Goal: Communication & Community: Answer question/provide support

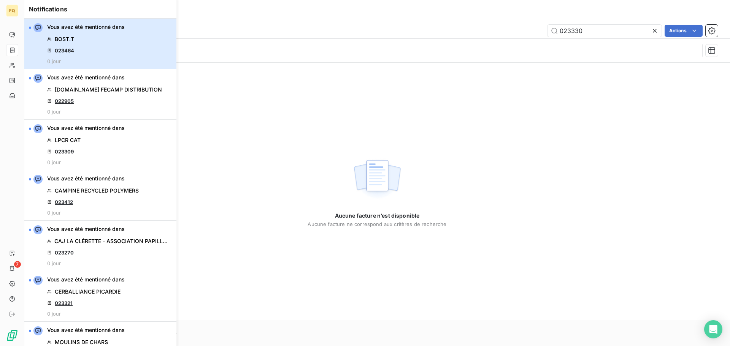
click at [96, 37] on div "Vous avez été mentionné dans BOST.T 023464 0 jour" at bounding box center [86, 43] width 78 height 41
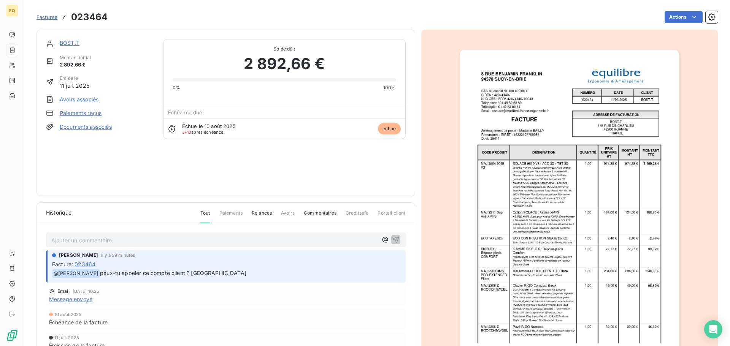
click at [84, 127] on link "Documents associés" at bounding box center [86, 127] width 52 height 8
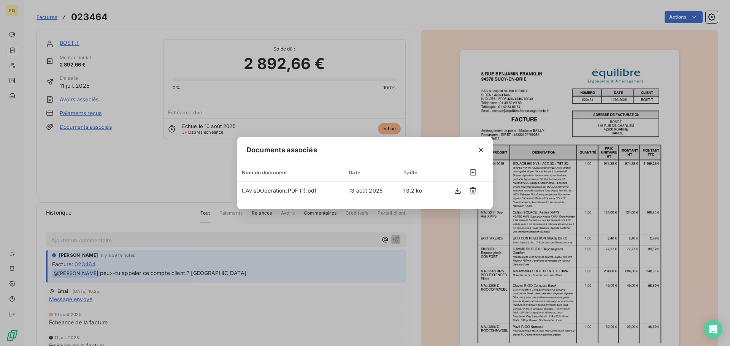
click at [73, 143] on div "Documents associés Nom du document Date Taille I_AvisDOperation_PDF (1).pdf [DA…" at bounding box center [365, 173] width 730 height 346
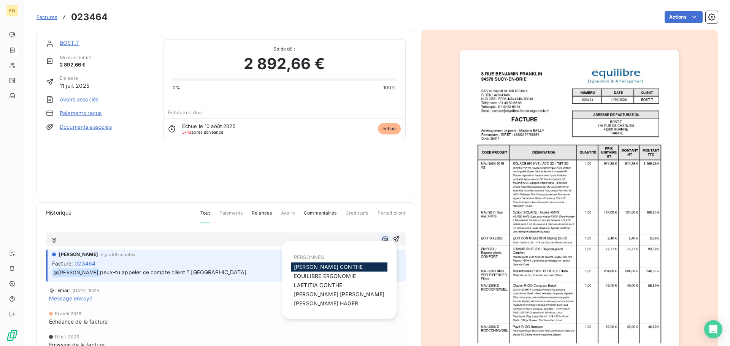
click at [382, 239] on icon "button" at bounding box center [385, 240] width 8 height 8
click at [321, 266] on span "[PERSON_NAME]" at bounding box center [328, 267] width 69 height 6
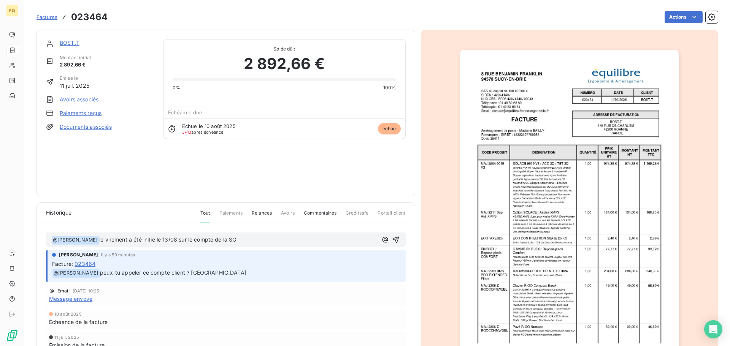
drag, startPoint x: 394, startPoint y: 241, endPoint x: 302, endPoint y: 240, distance: 92.8
click at [302, 240] on div "﻿ @ [PERSON_NAME] ﻿ le virement a été initié le 13/08 sur le compte de la SG" at bounding box center [225, 240] width 349 height 10
click at [254, 243] on p "﻿ @ [PERSON_NAME] ﻿ le virement a été initié le 13/08 sur le compte de la SG" at bounding box center [214, 240] width 326 height 9
click at [393, 241] on icon "button" at bounding box center [396, 240] width 8 height 8
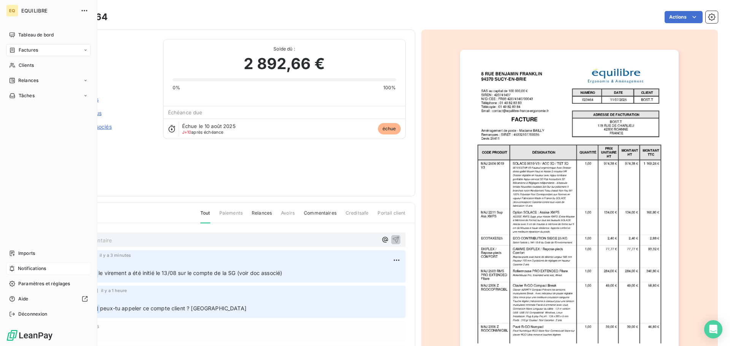
click at [46, 267] on span "Notifications" at bounding box center [32, 268] width 28 height 7
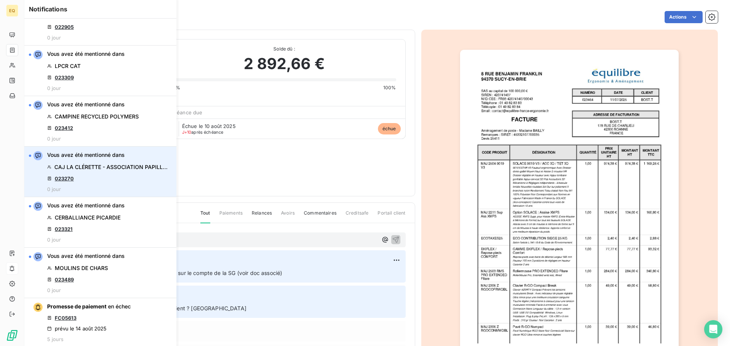
scroll to position [75, 0]
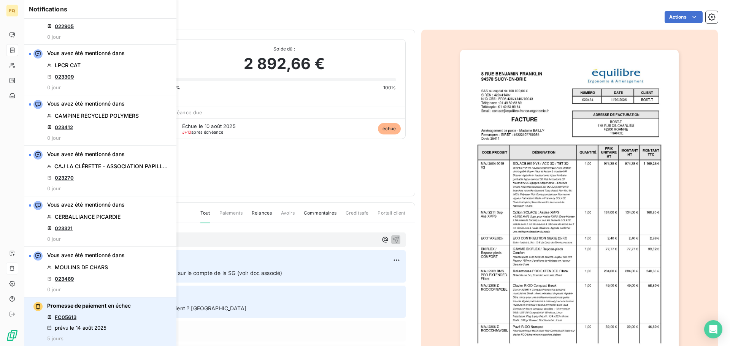
click at [66, 317] on link "FC05613" at bounding box center [66, 318] width 22 height 6
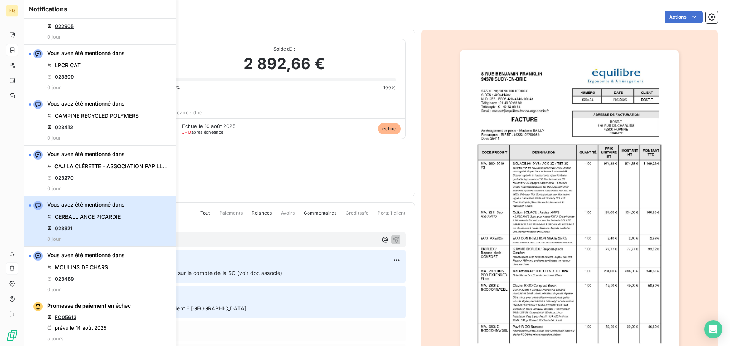
click at [119, 224] on div "Vous avez été mentionné dans CERBALLIANCE [GEOGRAPHIC_DATA] 023321 0 jour" at bounding box center [86, 221] width 78 height 41
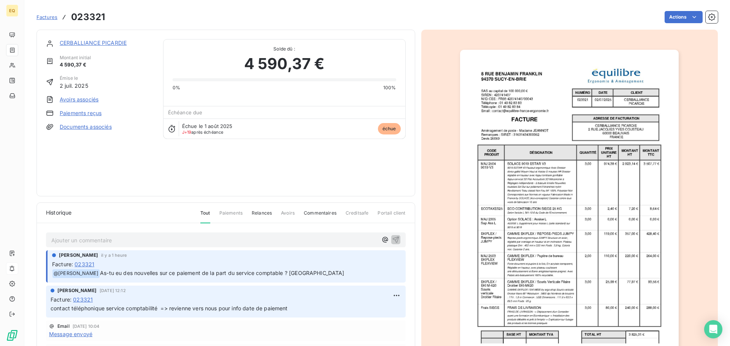
click at [91, 126] on link "Documents associés" at bounding box center [86, 127] width 52 height 8
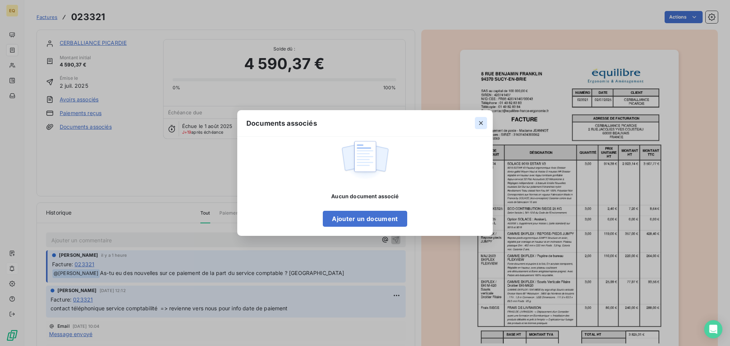
click at [479, 121] on icon "button" at bounding box center [481, 123] width 8 height 8
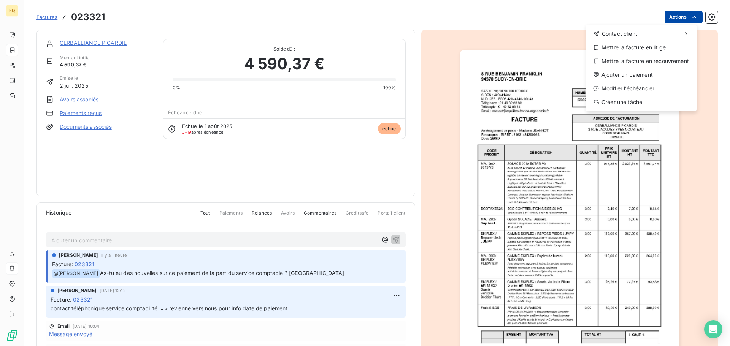
click at [671, 14] on html "EQ Factures 023321 Actions Contact client Mettre la facture en litige Mettre la…" at bounding box center [365, 173] width 730 height 346
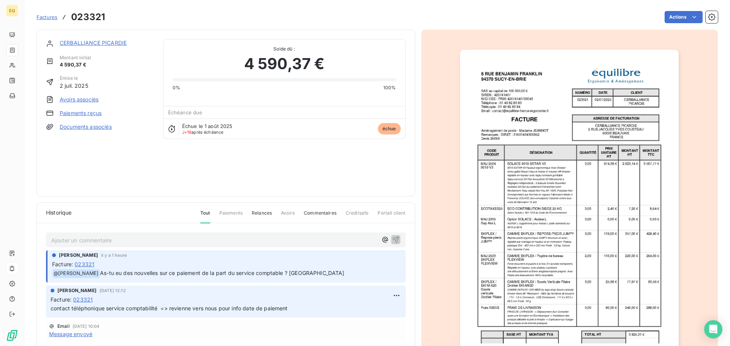
click at [319, 14] on html "EQ Factures 023321 Actions CERBALLIANCE PICARDIE Montant initial 4 590,37 € Émi…" at bounding box center [365, 173] width 730 height 346
click at [111, 41] on link "CERBALLIANCE PICARDIE" at bounding box center [93, 43] width 67 height 6
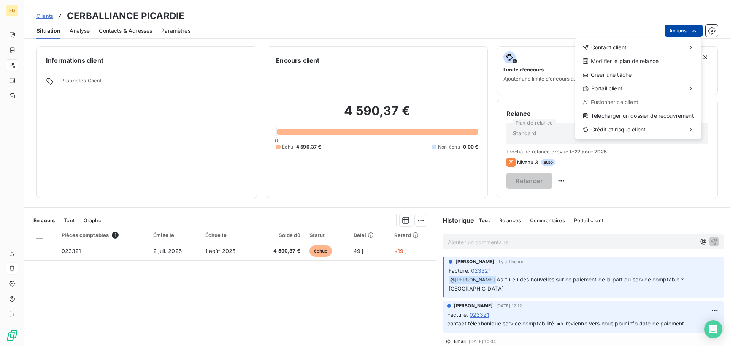
click at [680, 29] on html "EQ Clients CERBALLIANCE PICARDIE Situation Analyse Contacts & Adresses Paramètr…" at bounding box center [365, 173] width 730 height 346
click at [493, 49] on div "Envoyer un email" at bounding box center [518, 50] width 102 height 12
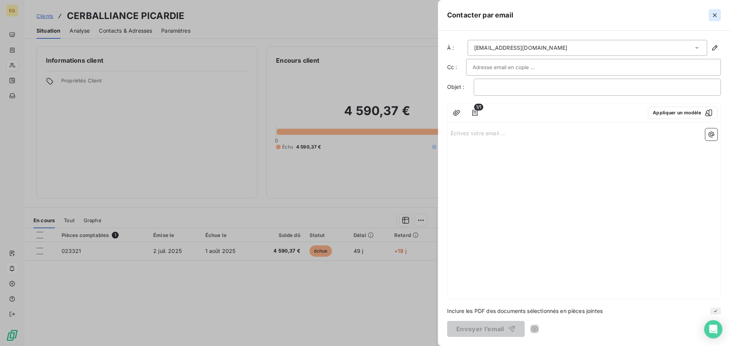
click at [715, 12] on icon "button" at bounding box center [715, 15] width 8 height 8
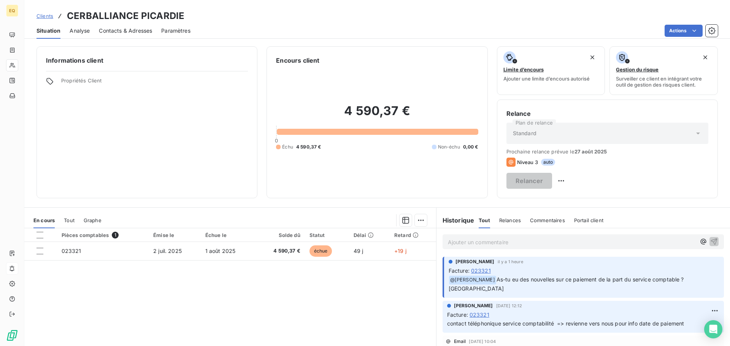
drag, startPoint x: 126, startPoint y: 29, endPoint x: 130, endPoint y: 29, distance: 4.2
click at [126, 29] on span "Contacts & Adresses" at bounding box center [125, 31] width 53 height 8
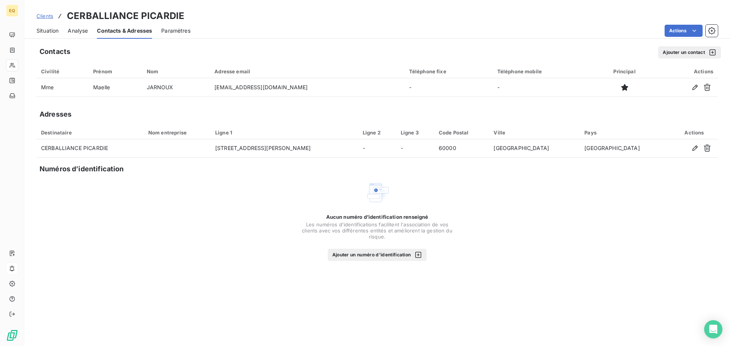
click at [677, 51] on button "Ajouter un contact" at bounding box center [689, 52] width 63 height 12
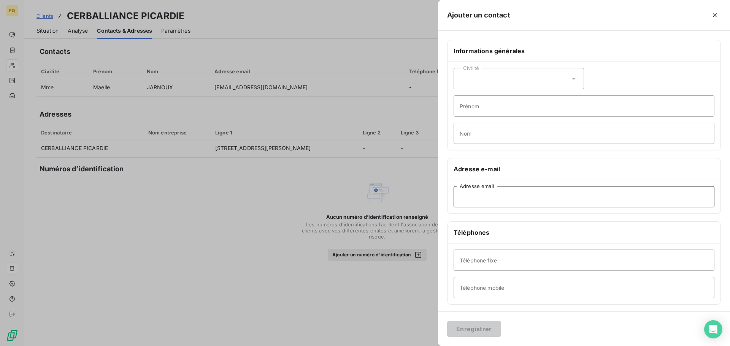
click at [488, 199] on input "Adresse email" at bounding box center [584, 196] width 261 height 21
type input "[EMAIL_ADDRESS][DOMAIN_NAME]"
click at [467, 328] on button "Enregistrer" at bounding box center [474, 329] width 54 height 16
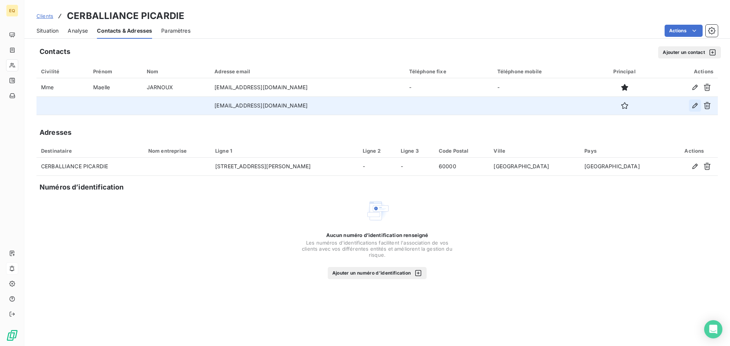
click at [694, 103] on icon "button" at bounding box center [695, 106] width 8 height 8
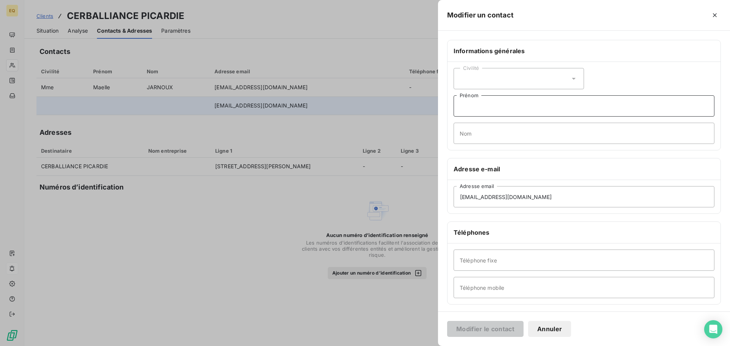
click at [479, 110] on input "Prénom" at bounding box center [584, 105] width 261 height 21
type input "SERVICE COMPTABLE"
click at [486, 331] on button "Modifier le contact" at bounding box center [485, 329] width 76 height 16
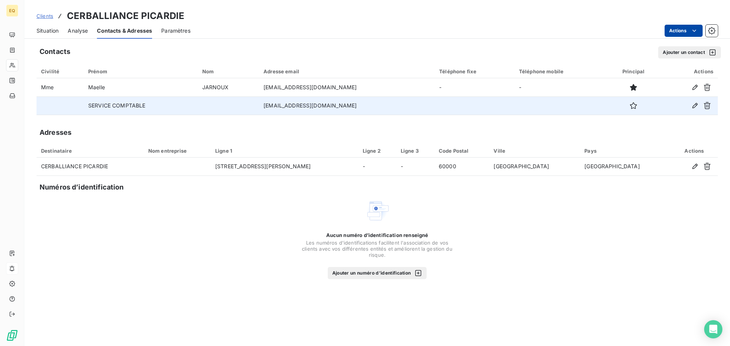
click at [672, 27] on html "EQ Clients CERBALLIANCE PICARDIE Situation Analyse Contacts & Adresses Paramètr…" at bounding box center [365, 173] width 730 height 346
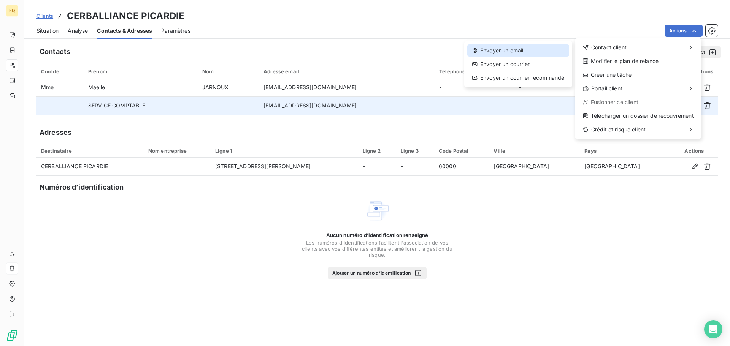
click at [492, 48] on div "Envoyer un email" at bounding box center [518, 50] width 102 height 12
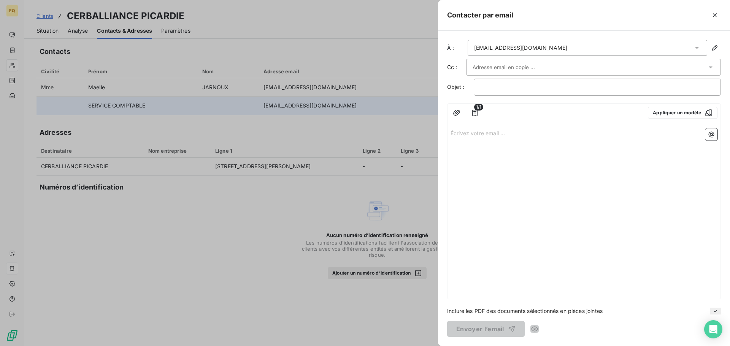
click at [331, 11] on div at bounding box center [365, 173] width 730 height 346
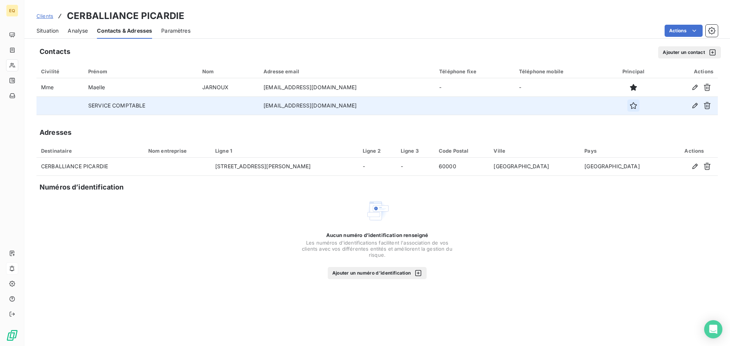
click at [637, 105] on icon "button" at bounding box center [634, 106] width 8 height 8
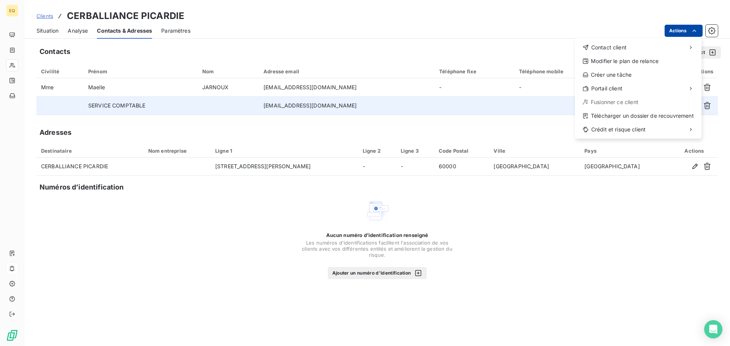
click at [681, 30] on html "EQ Clients CERBALLIANCE PICARDIE Situation Analyse Contacts & Adresses Paramètr…" at bounding box center [365, 173] width 730 height 346
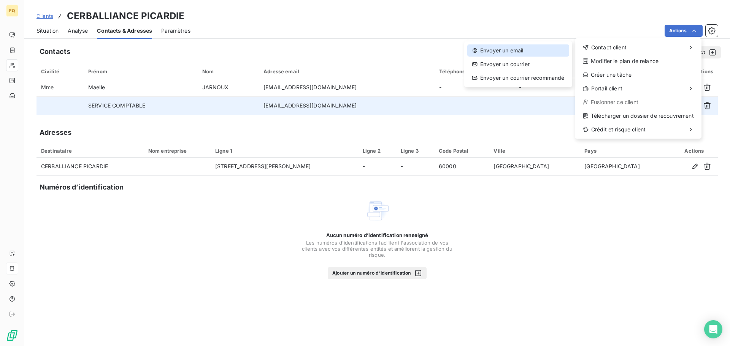
click at [512, 51] on div "Envoyer un email" at bounding box center [518, 50] width 102 height 12
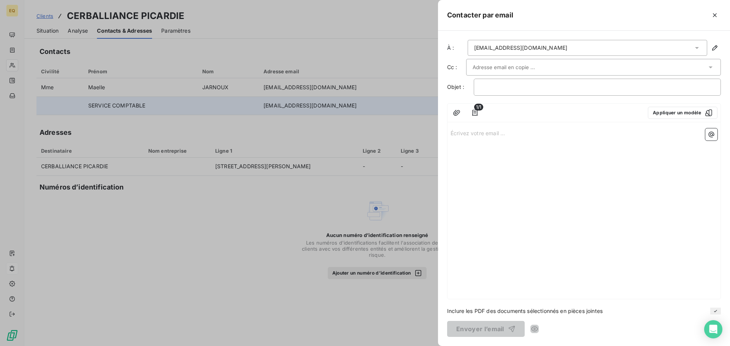
click at [708, 65] on icon at bounding box center [711, 68] width 8 height 8
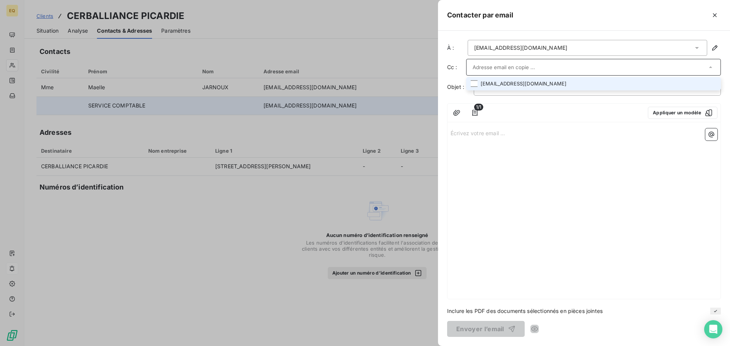
click at [527, 83] on li "[EMAIL_ADDRESS][DOMAIN_NAME]" at bounding box center [593, 83] width 255 height 13
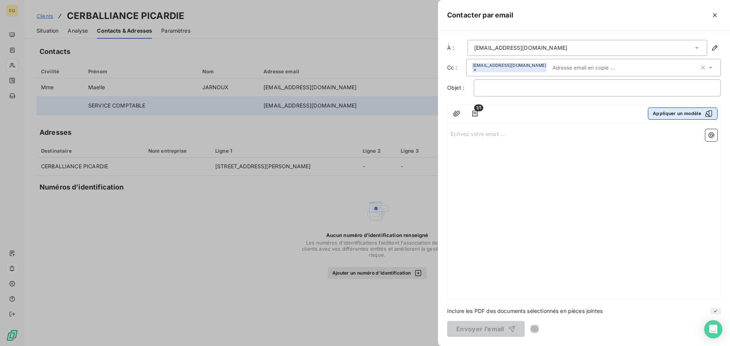
click at [664, 112] on button "Appliquer un modèle" at bounding box center [683, 114] width 70 height 12
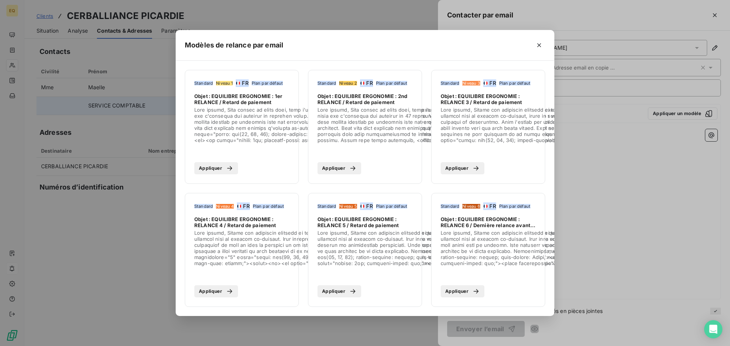
click at [371, 10] on div "Modèles de relance par email Standard Niveau 1 FR Plan par défaut Objet : EQUIL…" at bounding box center [365, 173] width 730 height 346
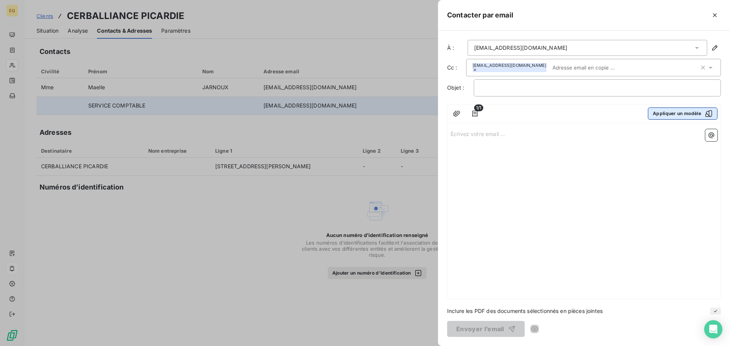
click at [671, 111] on button "Appliquer un modèle" at bounding box center [683, 114] width 70 height 12
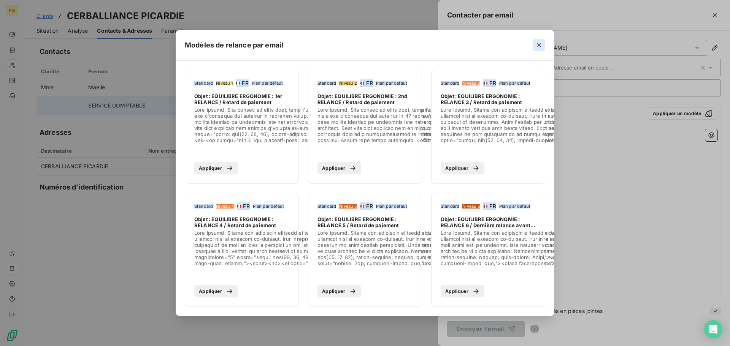
click at [537, 41] on icon "button" at bounding box center [540, 45] width 8 height 8
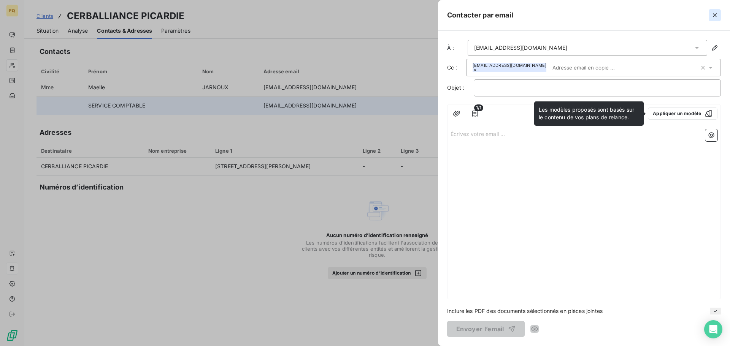
click at [714, 15] on icon "button" at bounding box center [715, 15] width 8 height 8
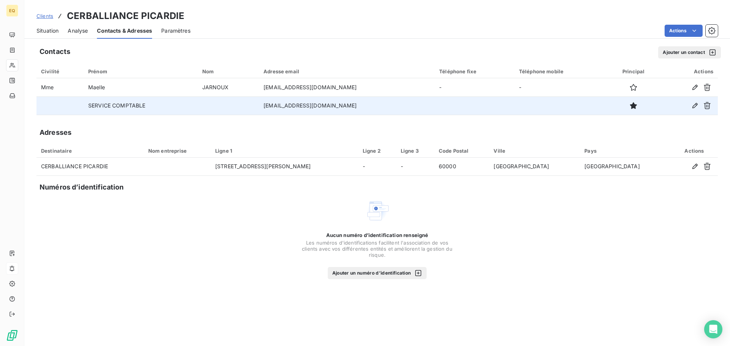
click at [42, 29] on span "Situation" at bounding box center [48, 31] width 22 height 8
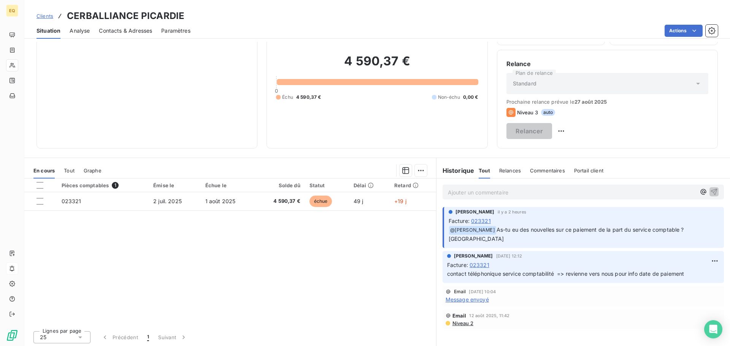
scroll to position [51, 0]
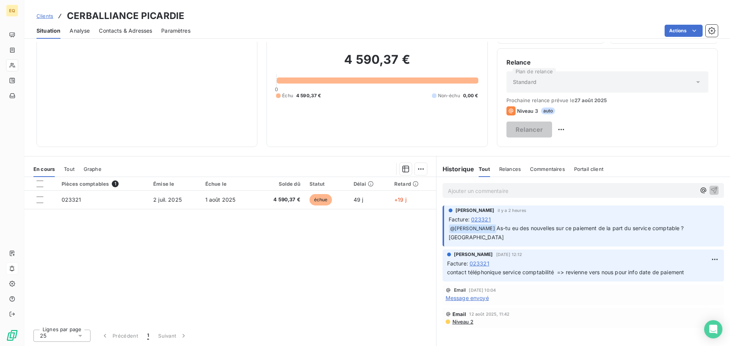
click at [458, 319] on span "Niveau 2" at bounding box center [463, 322] width 22 height 6
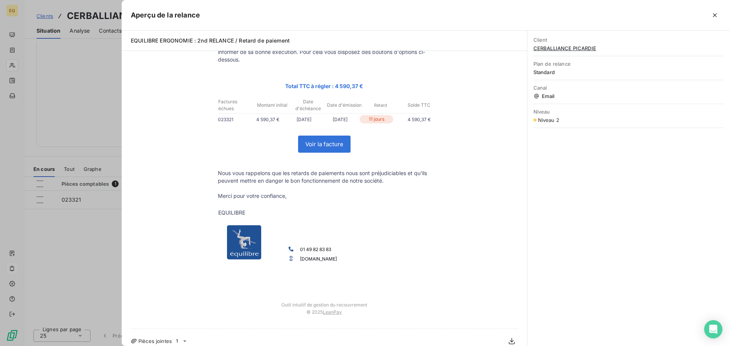
scroll to position [0, 0]
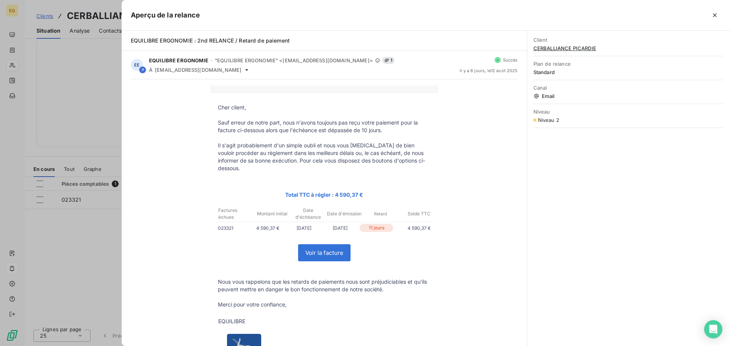
click at [87, 244] on div at bounding box center [365, 173] width 730 height 346
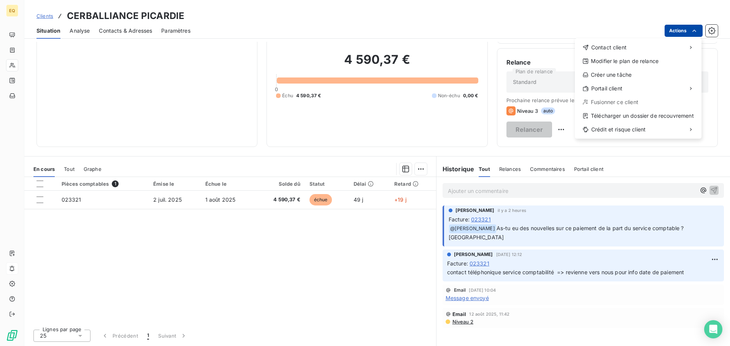
click at [682, 30] on html "EQ Clients CERBALLIANCE PICARDIE Situation Analyse Contacts & Adresses Paramètr…" at bounding box center [365, 173] width 730 height 346
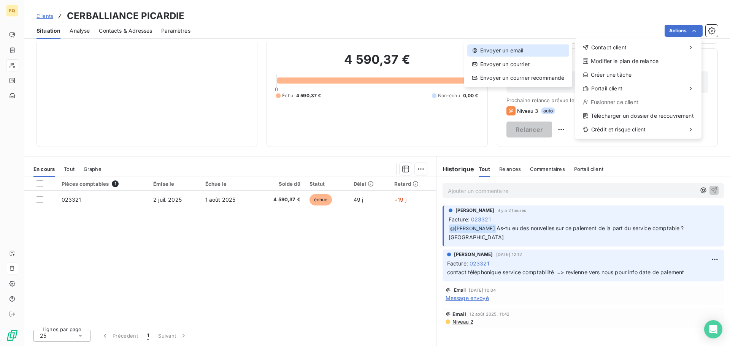
click at [500, 51] on div "Envoyer un email" at bounding box center [518, 50] width 102 height 12
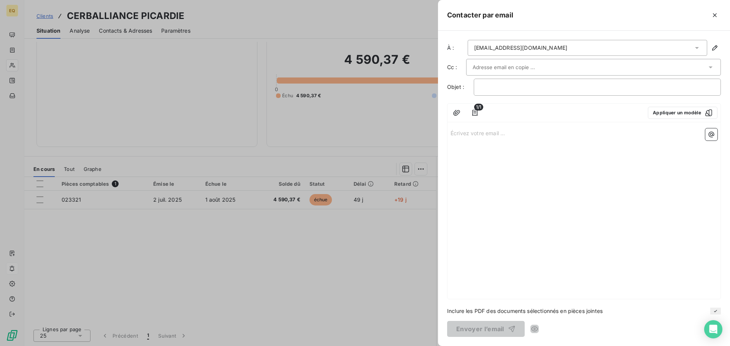
click at [555, 67] on div at bounding box center [590, 67] width 234 height 11
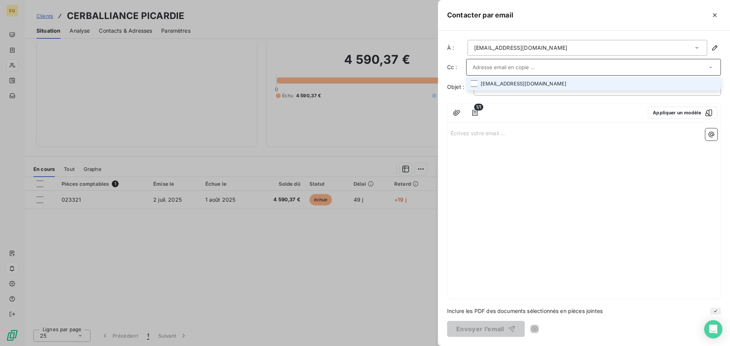
click at [504, 81] on li "[EMAIL_ADDRESS][DOMAIN_NAME]" at bounding box center [593, 83] width 255 height 13
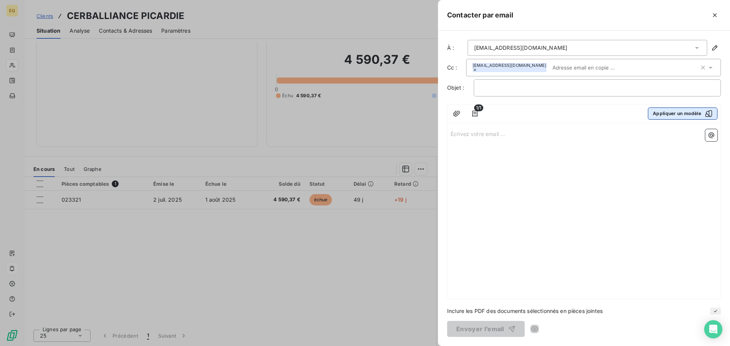
drag, startPoint x: 597, startPoint y: 160, endPoint x: 658, endPoint y: 111, distance: 78.2
click at [598, 159] on div "Écrivez votre email ... ﻿" at bounding box center [584, 212] width 273 height 173
click at [664, 113] on button "Appliquer un modèle" at bounding box center [683, 114] width 70 height 12
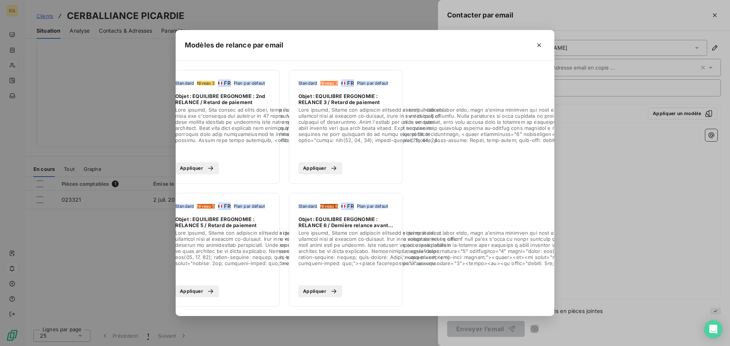
scroll to position [0, 160]
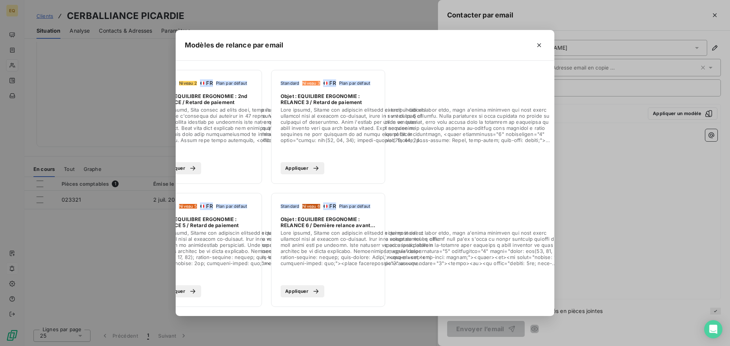
click at [299, 164] on button "Appliquer" at bounding box center [303, 168] width 44 height 12
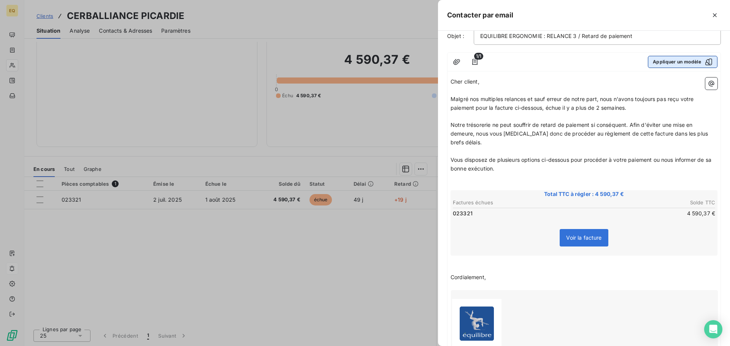
scroll to position [0, 0]
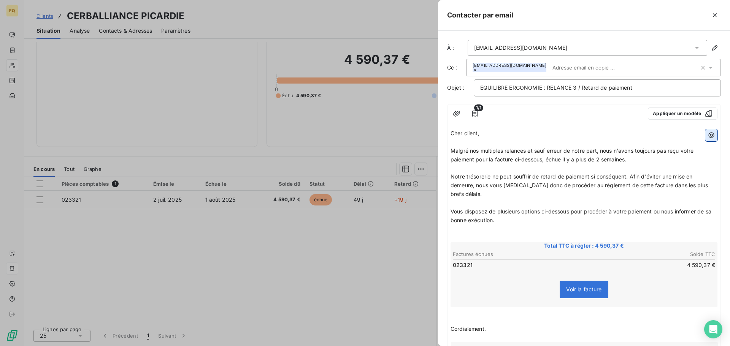
click at [708, 134] on icon "button" at bounding box center [712, 136] width 8 height 8
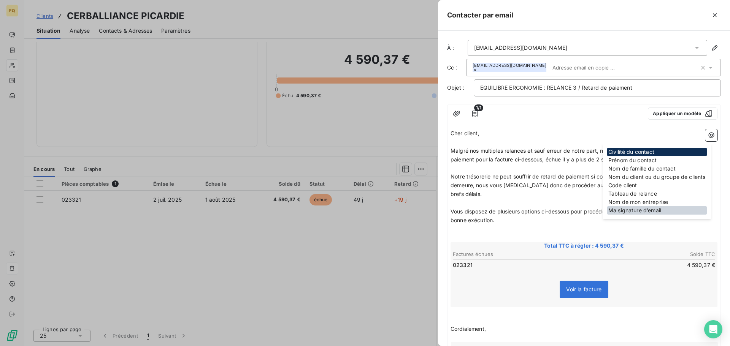
click at [646, 210] on div "Ma signature d’email" at bounding box center [657, 211] width 100 height 8
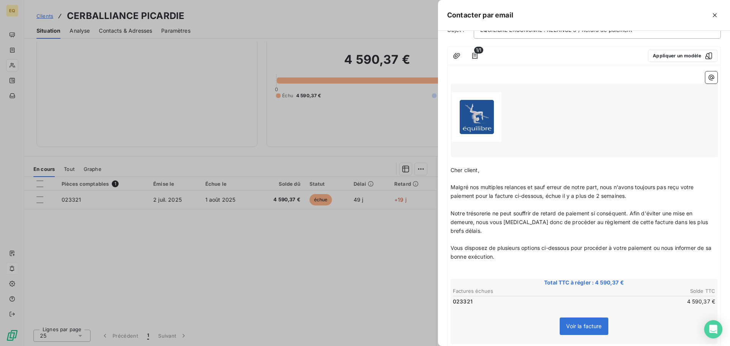
scroll to position [33, 0]
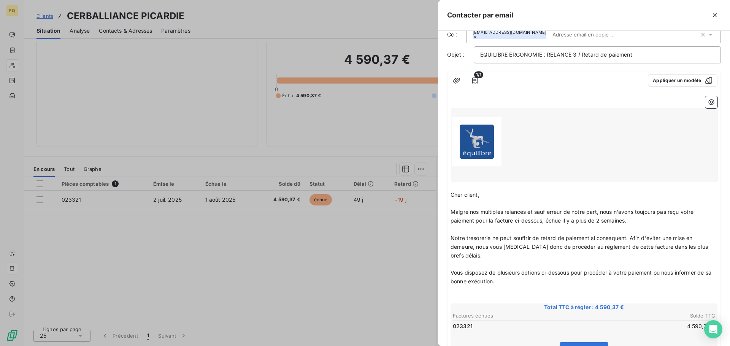
click at [273, 261] on div at bounding box center [365, 173] width 730 height 346
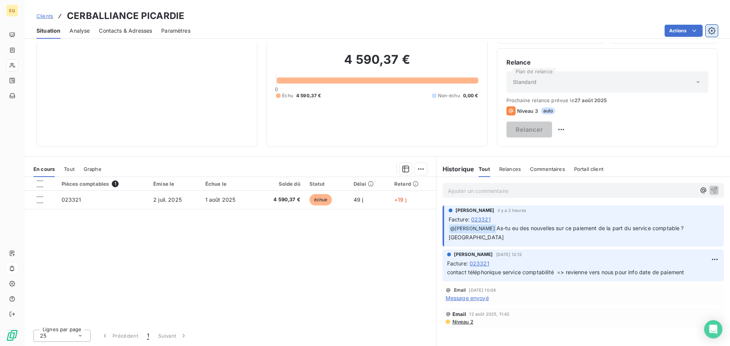
click at [711, 28] on icon "button" at bounding box center [711, 30] width 7 height 7
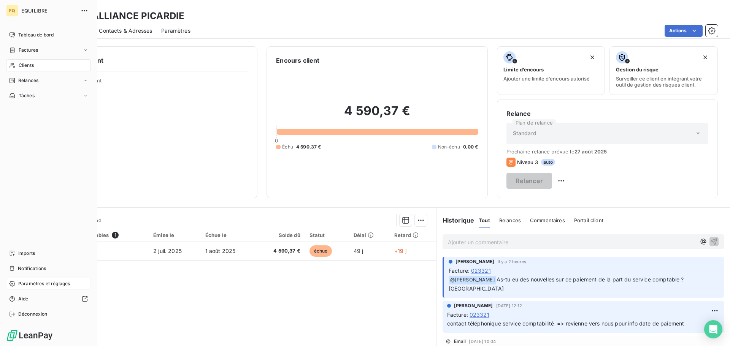
click at [32, 283] on span "Paramètres et réglages" at bounding box center [44, 284] width 52 height 7
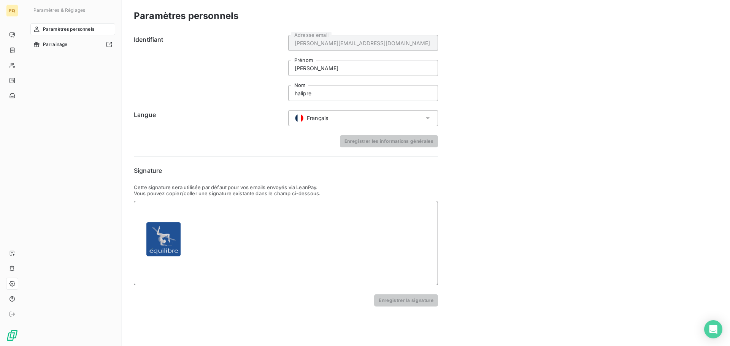
click at [197, 218] on td at bounding box center [196, 239] width 17 height 67
click at [206, 228] on div at bounding box center [286, 243] width 304 height 84
paste div
click at [201, 235] on td at bounding box center [196, 239] width 17 height 67
drag, startPoint x: 197, startPoint y: 237, endPoint x: 186, endPoint y: 239, distance: 11.5
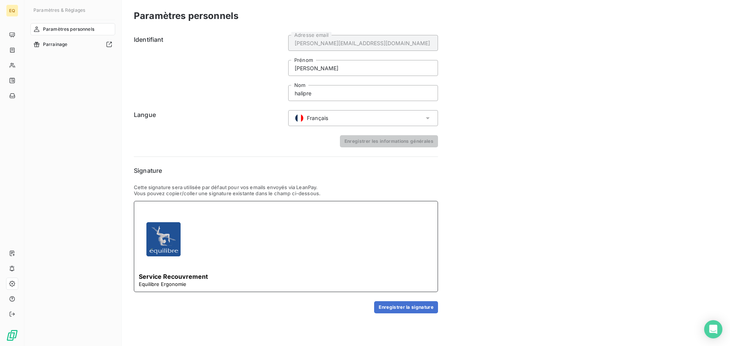
click at [196, 237] on td at bounding box center [196, 239] width 17 height 67
click at [185, 239] on img at bounding box center [163, 239] width 49 height 49
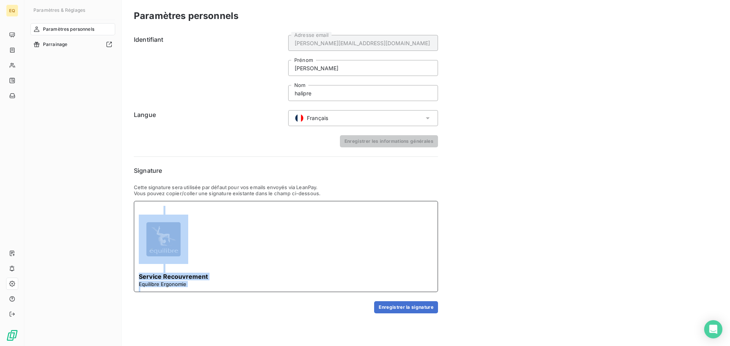
drag, startPoint x: 241, startPoint y: 274, endPoint x: 132, endPoint y: 203, distance: 130.6
click at [132, 203] on div "Paramètres personnels Identifiant [PERSON_NAME][EMAIL_ADDRESS][DOMAIN_NAME] Adr…" at bounding box center [426, 173] width 609 height 346
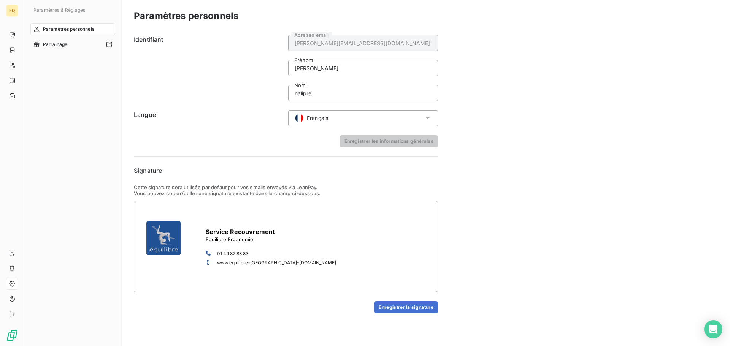
scroll to position [1, 0]
click at [209, 224] on h3 at bounding box center [271, 223] width 130 height 10
click at [278, 244] on p at bounding box center [271, 245] width 130 height 6
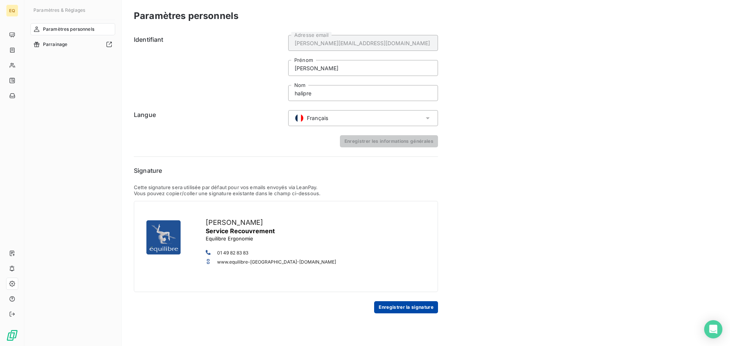
click at [401, 307] on button "Enregistrer la signature" at bounding box center [406, 308] width 64 height 12
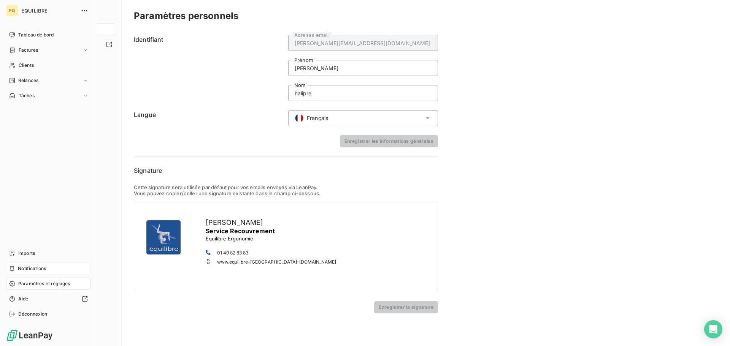
click at [34, 267] on span "Notifications" at bounding box center [32, 268] width 28 height 7
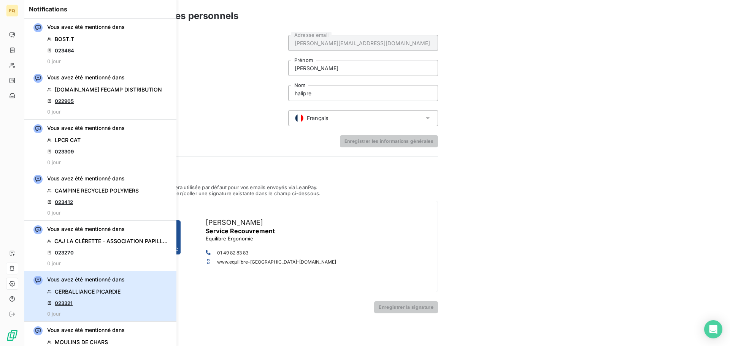
click at [103, 301] on div "Vous avez été mentionné dans CERBALLIANCE [GEOGRAPHIC_DATA] 023321 0 jour" at bounding box center [86, 296] width 78 height 41
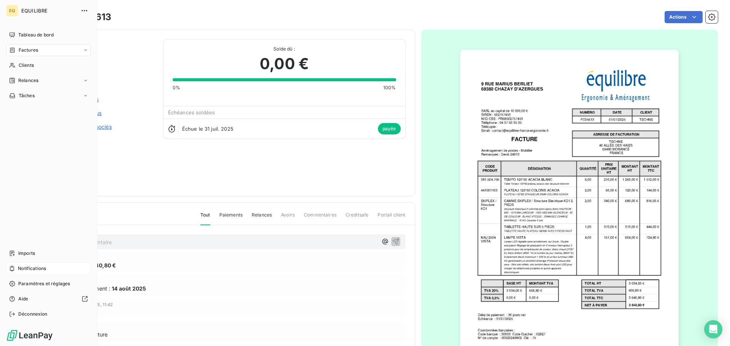
click at [44, 271] on span "Notifications" at bounding box center [32, 268] width 28 height 7
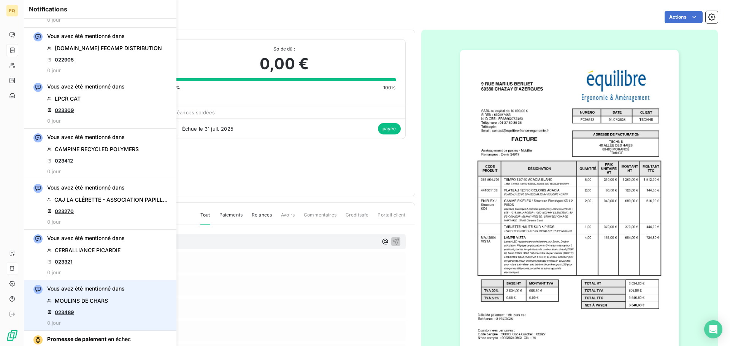
scroll to position [75, 0]
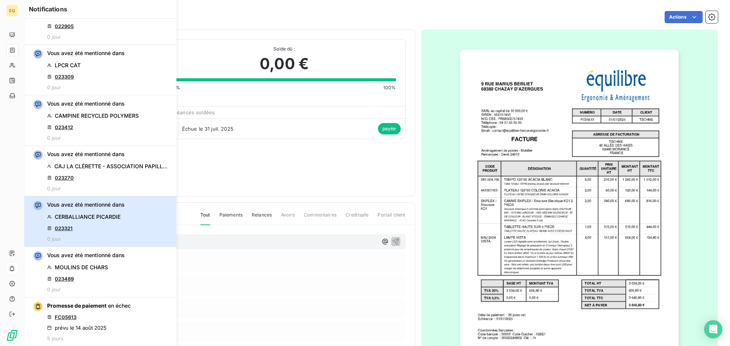
click at [91, 218] on span "CERBALLIANCE PICARDIE" at bounding box center [88, 217] width 66 height 8
